Goal: Task Accomplishment & Management: Complete application form

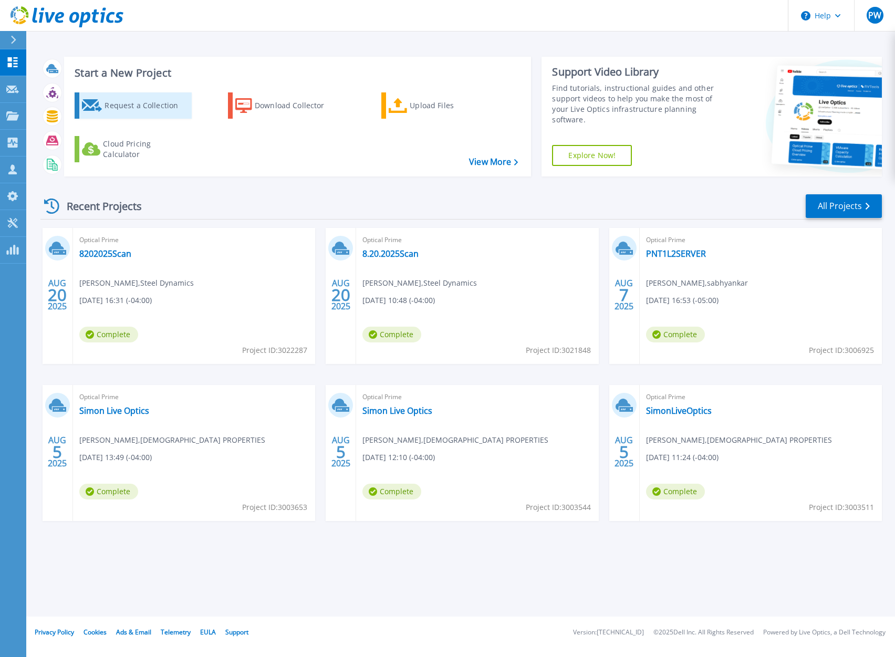
click at [140, 108] on div "Request a Collection" at bounding box center [147, 105] width 84 height 21
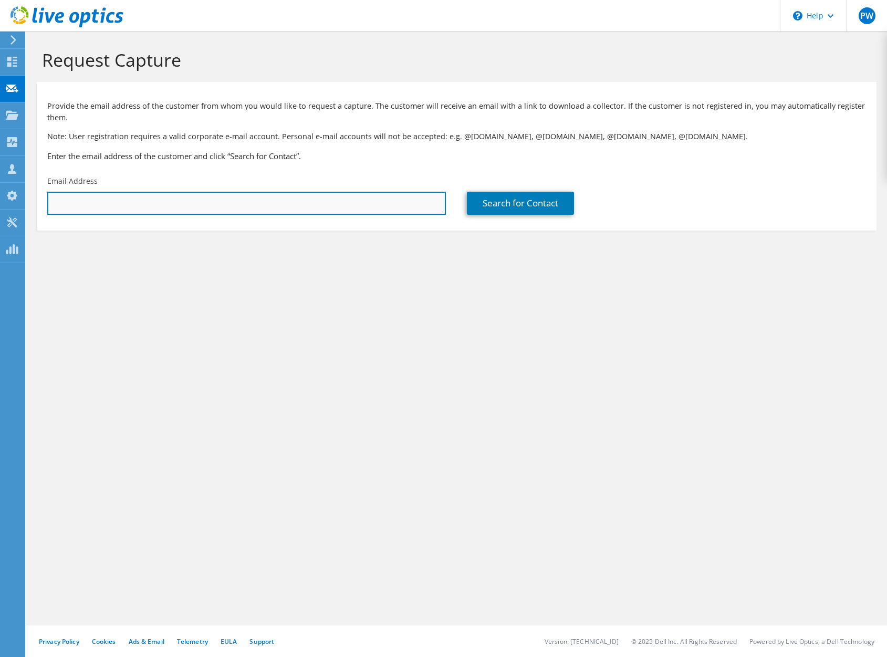
click at [173, 203] on input "text" at bounding box center [246, 203] width 399 height 23
type input "[EMAIL_ADDRESS][DOMAIN_NAME]"
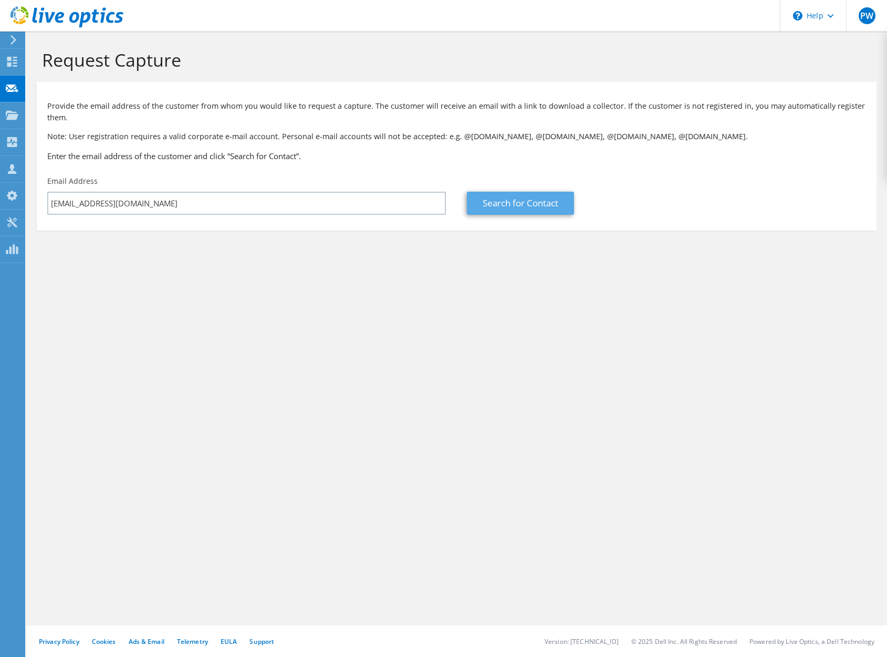
click at [508, 195] on link "Search for Contact" at bounding box center [520, 203] width 107 height 23
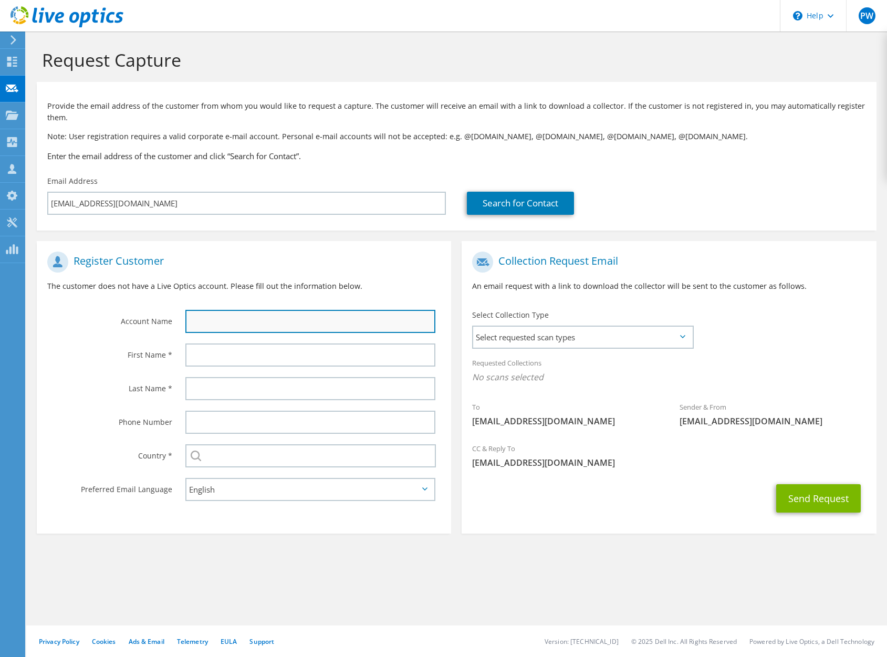
type input "c"
type input "Centier Bank"
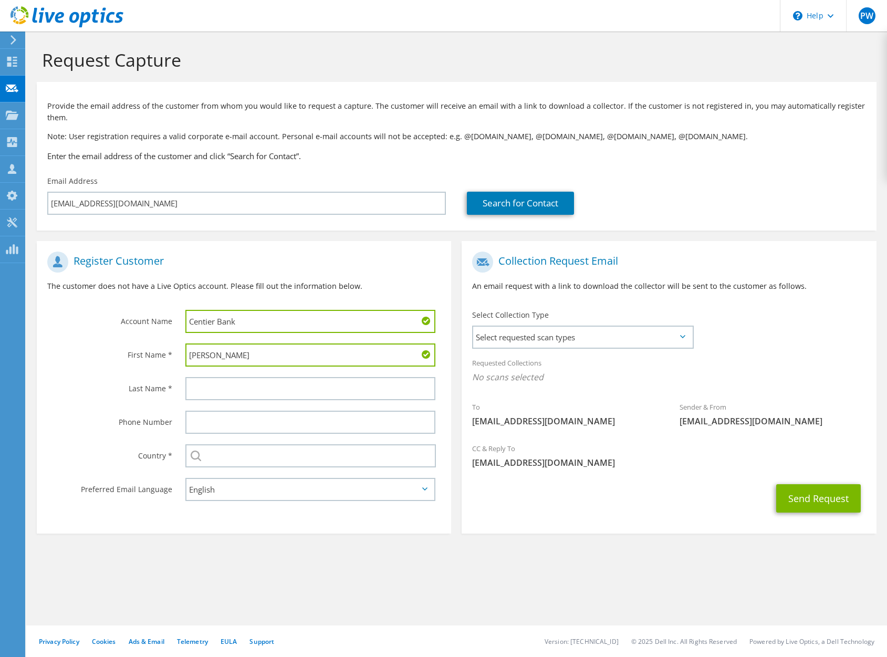
type input "[PERSON_NAME]"
type input "Serdar"
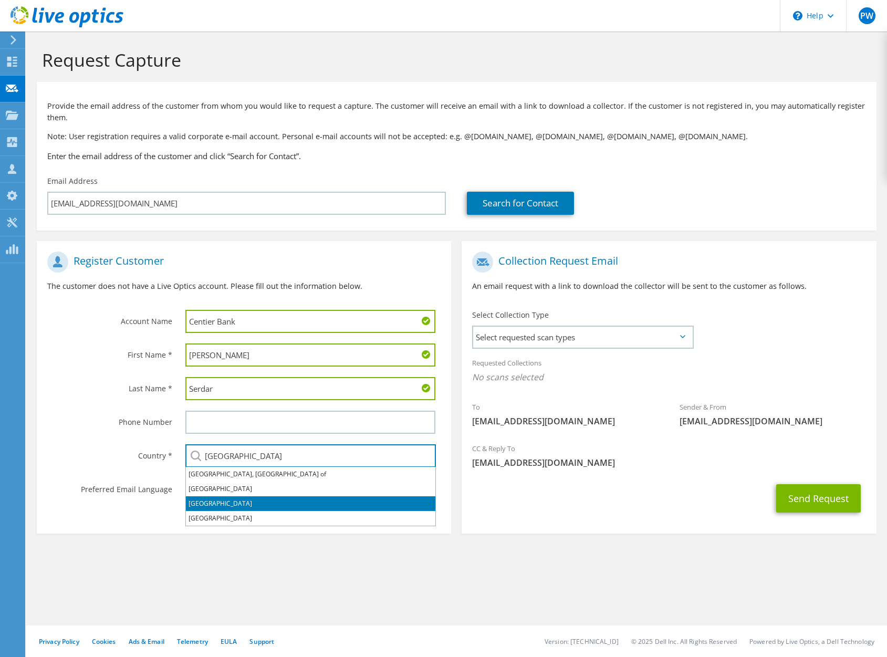
type input "[GEOGRAPHIC_DATA]"
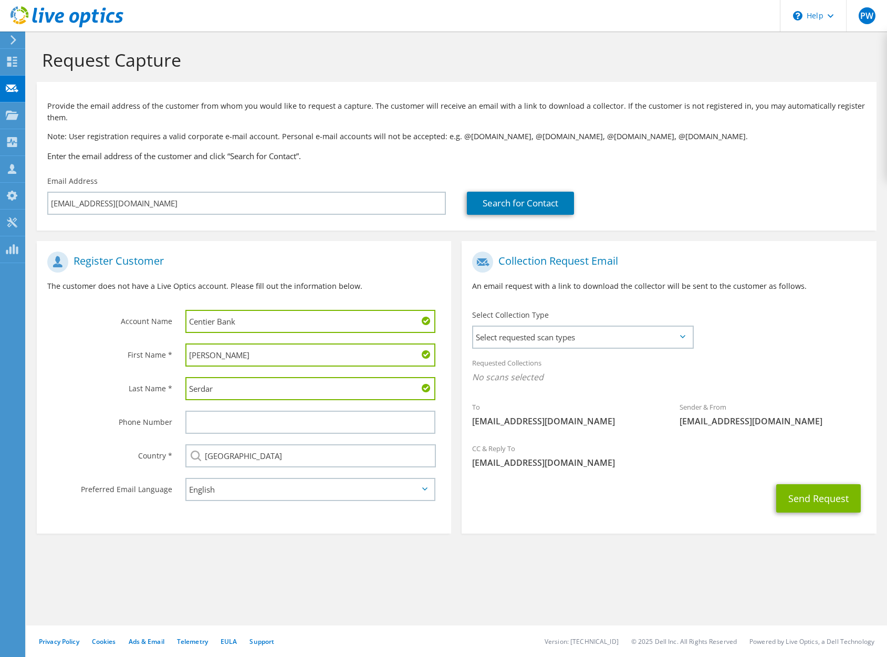
click at [640, 293] on div "Collection Request Email An email request with a link to download the collector…" at bounding box center [669, 275] width 414 height 58
click at [629, 332] on span "Select requested scan types" at bounding box center [582, 337] width 218 height 21
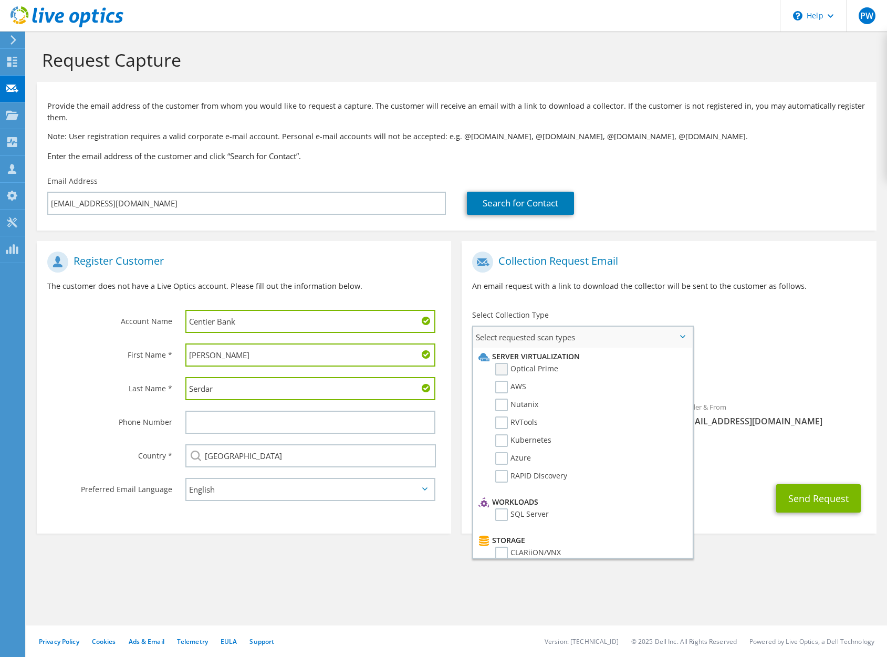
click at [534, 370] on label "Optical Prime" at bounding box center [526, 369] width 63 height 13
click at [0, 0] on input "Optical Prime" at bounding box center [0, 0] width 0 height 0
click at [533, 425] on label "RVTools" at bounding box center [516, 423] width 43 height 13
click at [0, 0] on input "RVTools" at bounding box center [0, 0] width 0 height 0
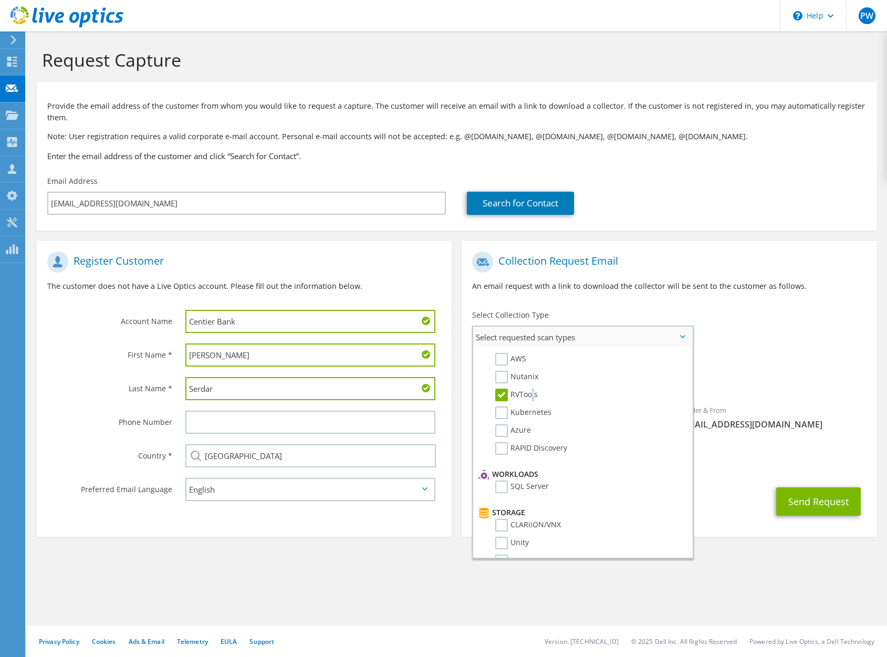
scroll to position [45, 0]
click at [507, 472] on label "SQL Server" at bounding box center [522, 470] width 54 height 13
click at [0, 0] on input "SQL Server" at bounding box center [0, 0] width 0 height 0
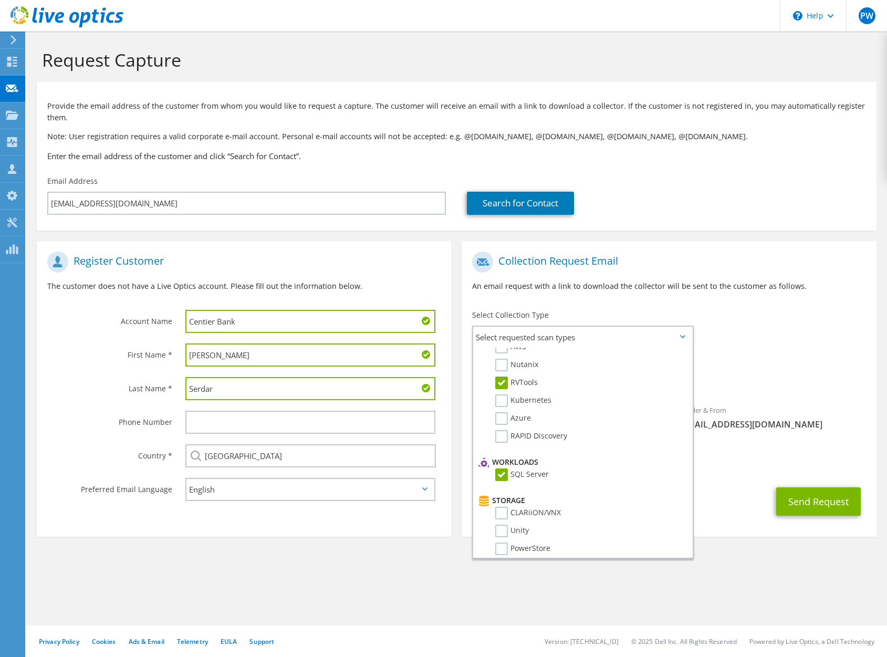
click at [816, 346] on div "To [EMAIL_ADDRESS][DOMAIN_NAME] Sender & From [EMAIL_ADDRESS][DOMAIN_NAME]" at bounding box center [669, 343] width 414 height 194
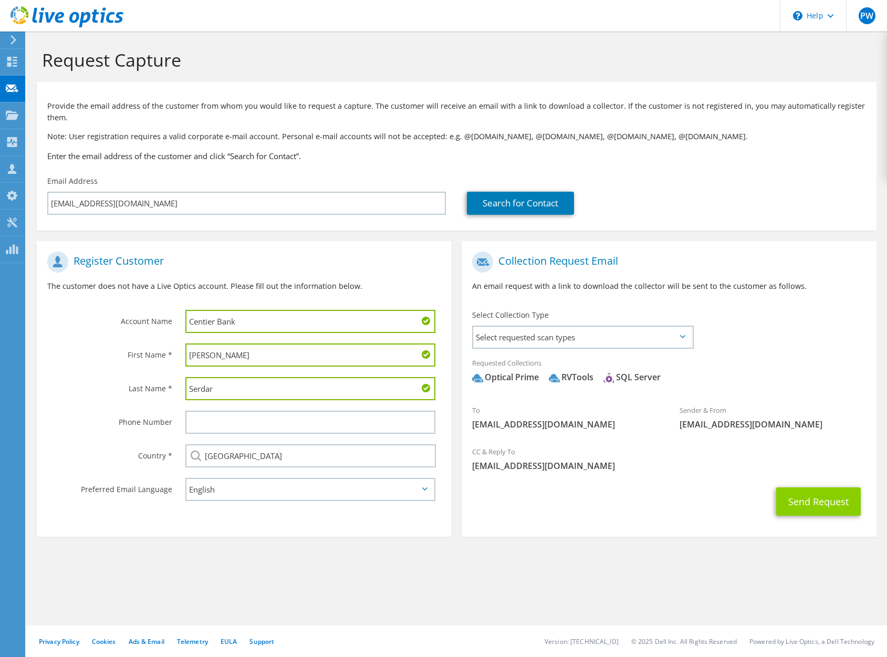
click at [817, 498] on button "Send Request" at bounding box center [818, 501] width 85 height 28
